Goal: Navigation & Orientation: Find specific page/section

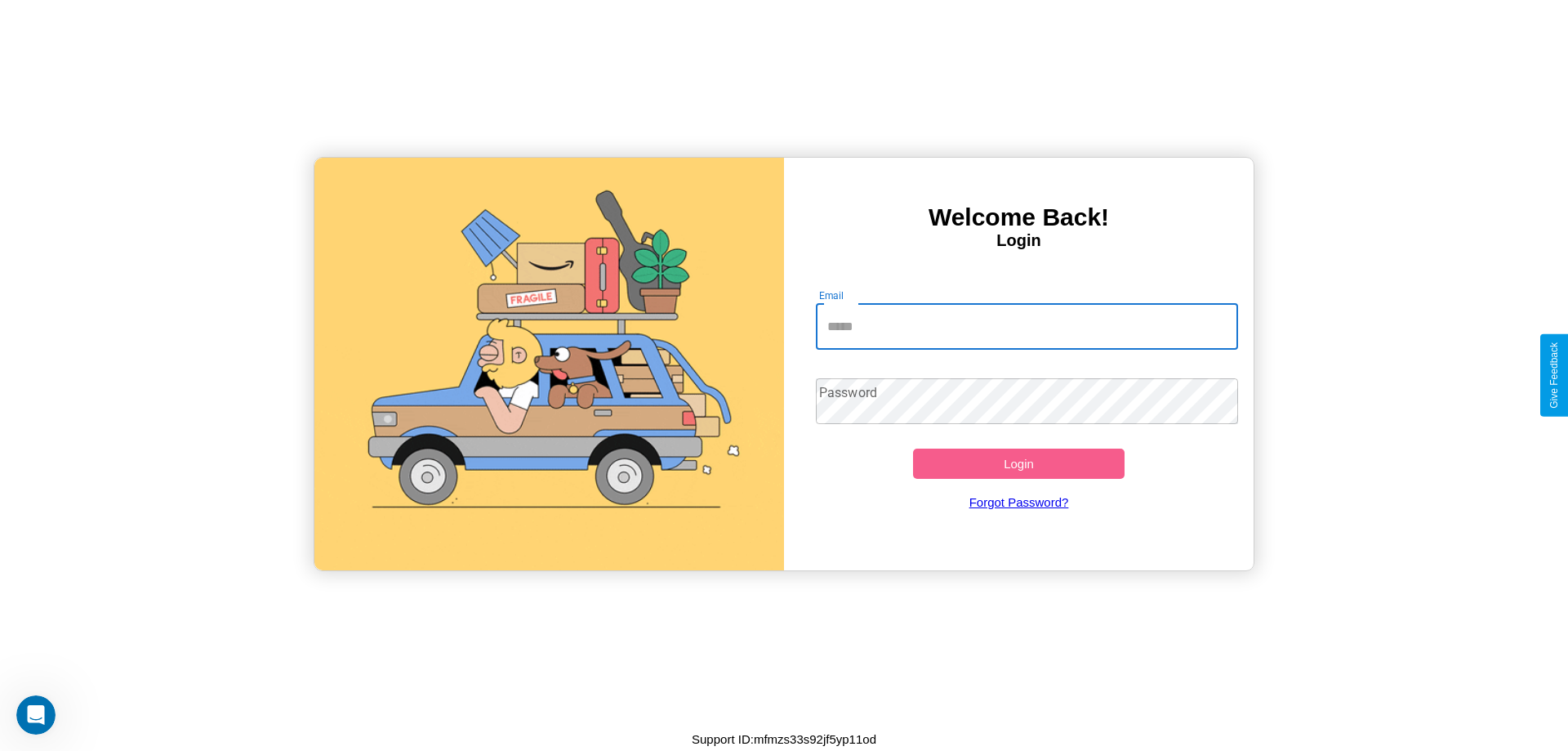
click at [1026, 326] on input "Email" at bounding box center [1026, 326] width 423 height 46
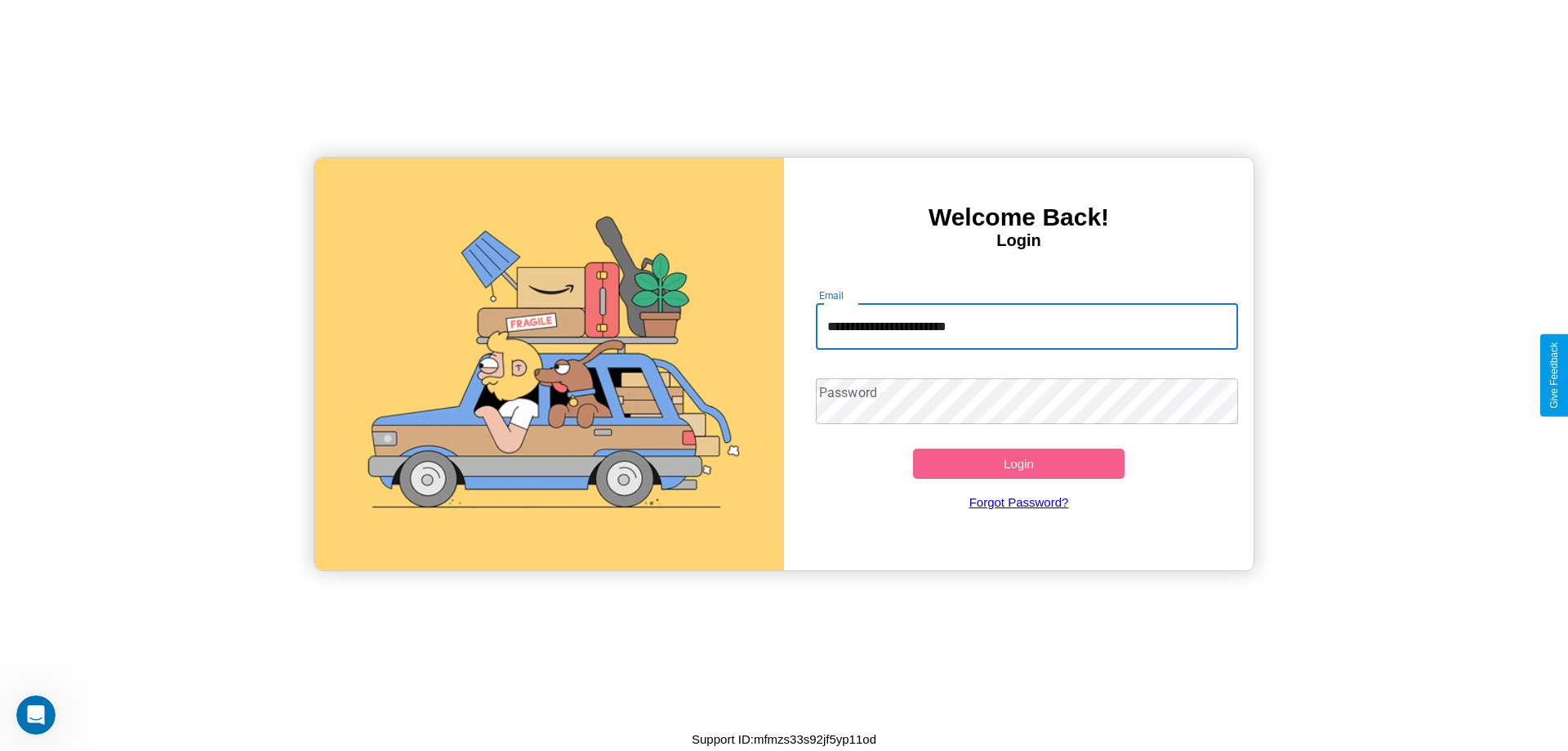
type input "**********"
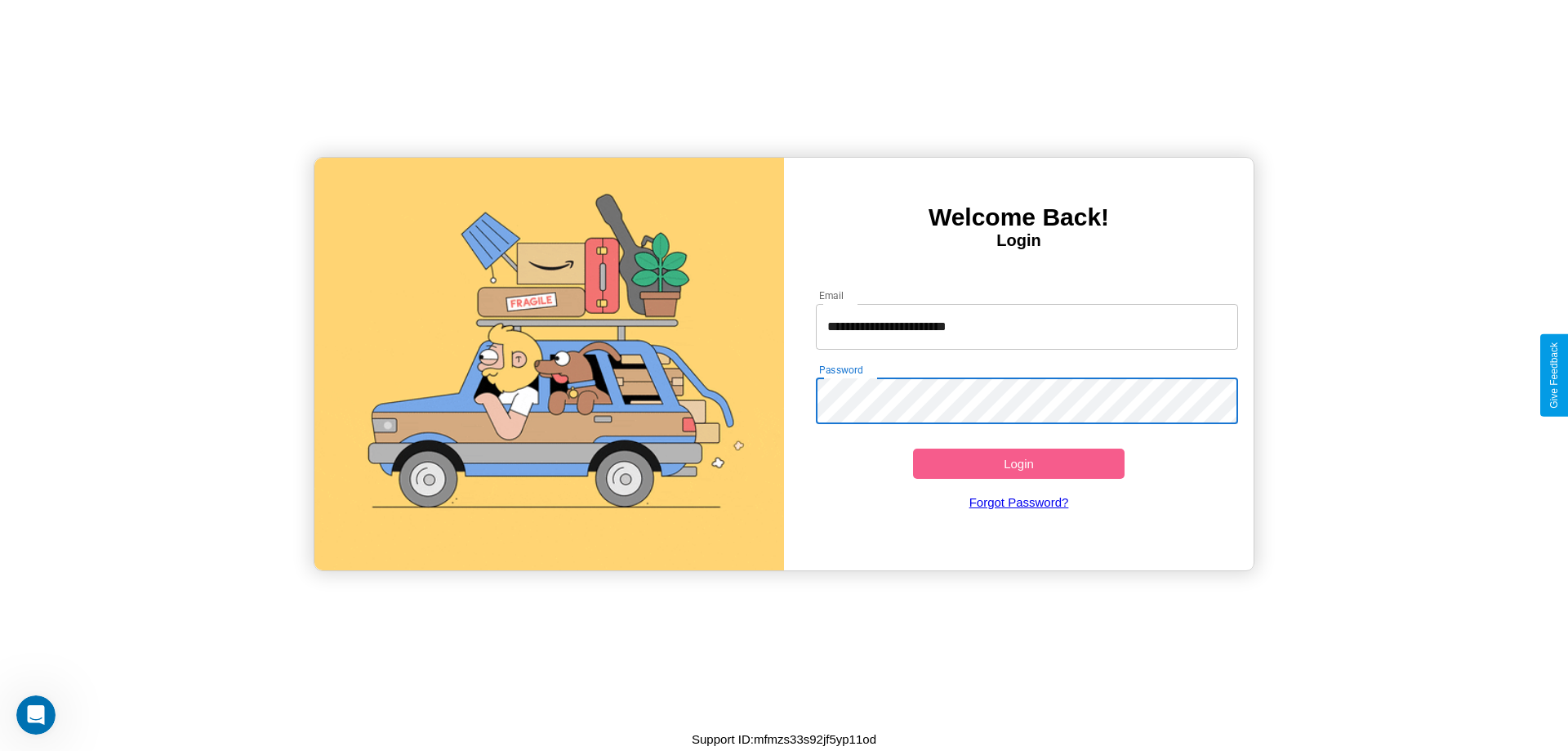
click at [1018, 463] on button "Login" at bounding box center [1018, 463] width 212 height 31
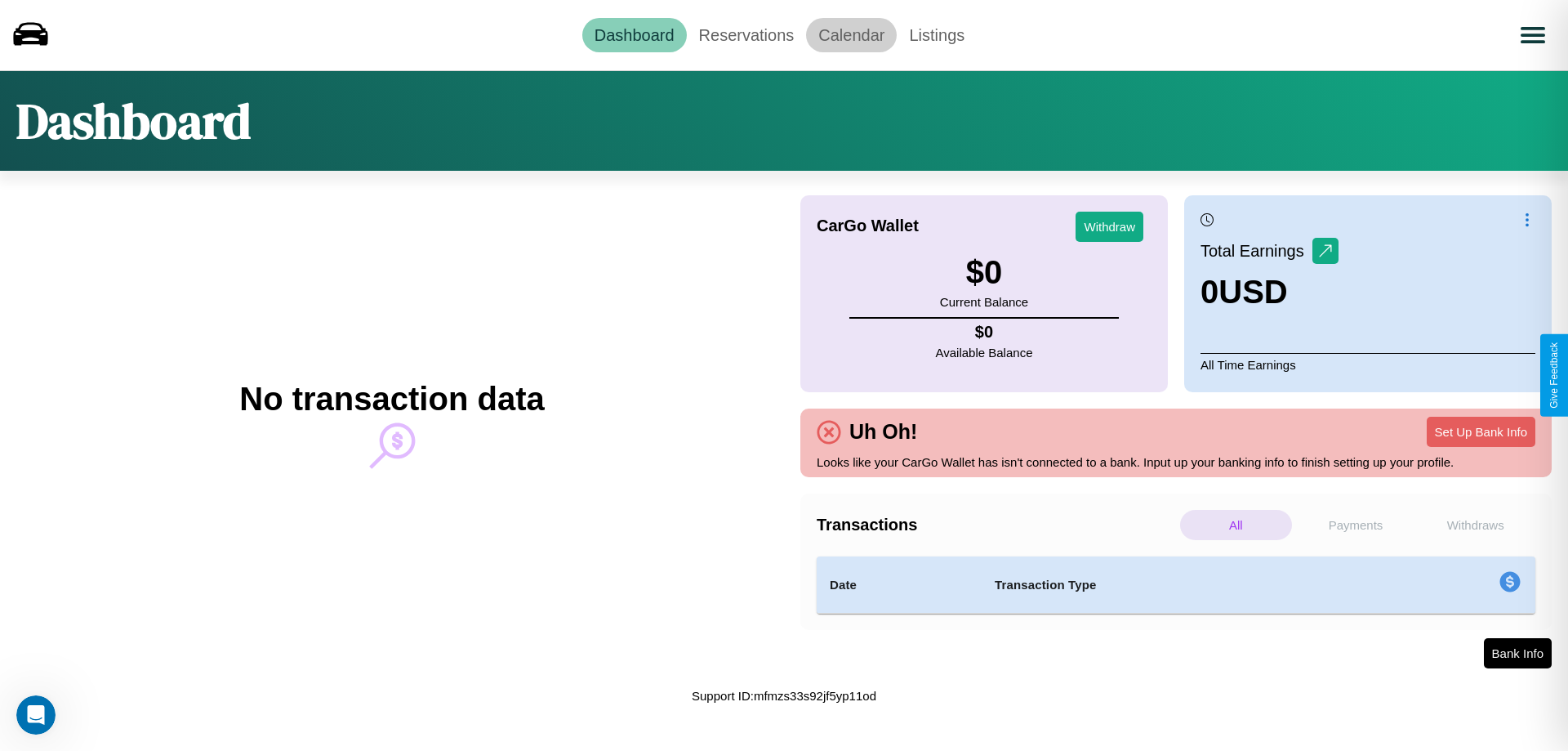
click at [851, 34] on link "Calendar" at bounding box center [851, 35] width 91 height 34
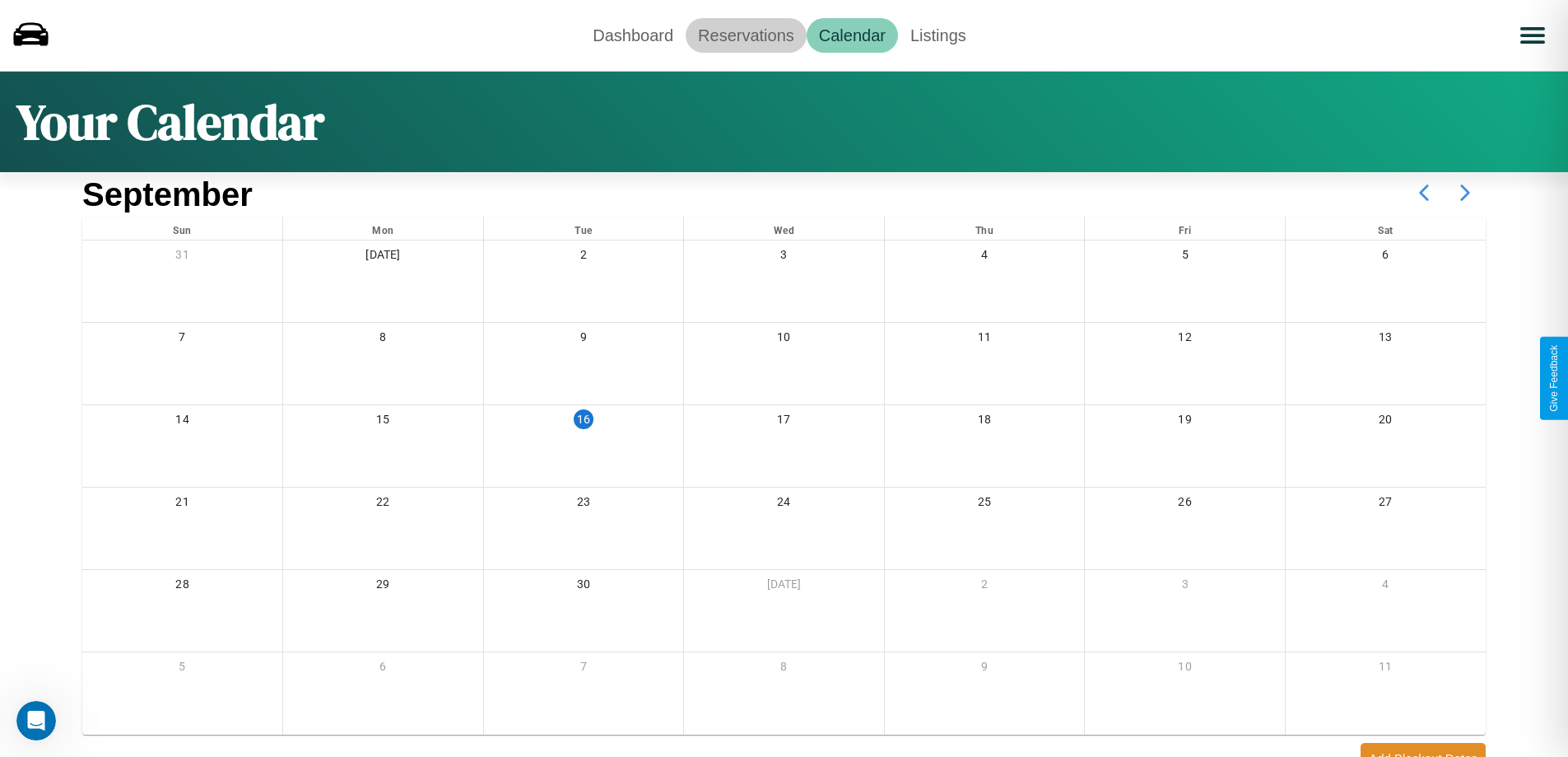
click at [746, 35] on link "Reservations" at bounding box center [746, 35] width 121 height 35
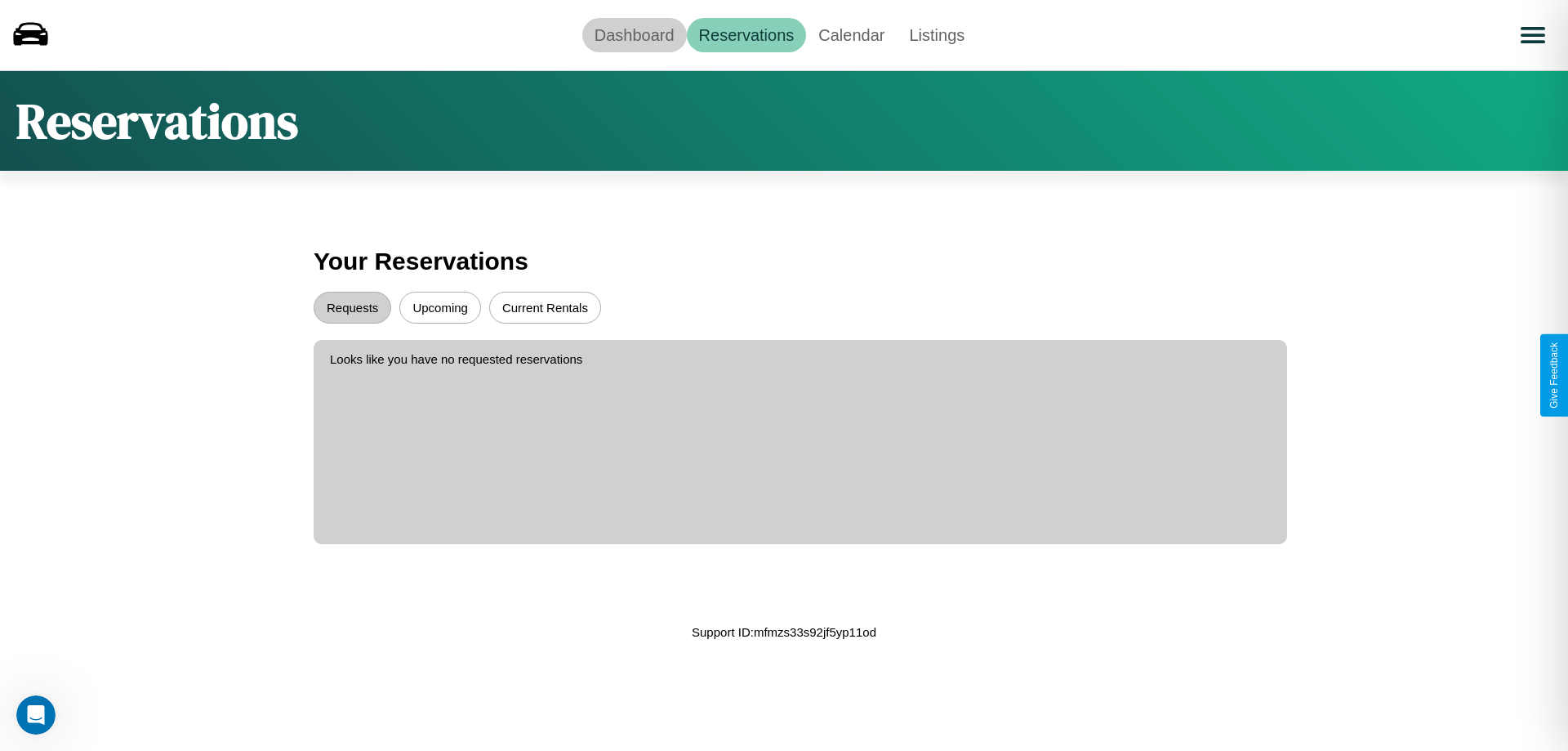
click at [634, 34] on link "Dashboard" at bounding box center [634, 35] width 105 height 34
